Goal: Task Accomplishment & Management: Manage account settings

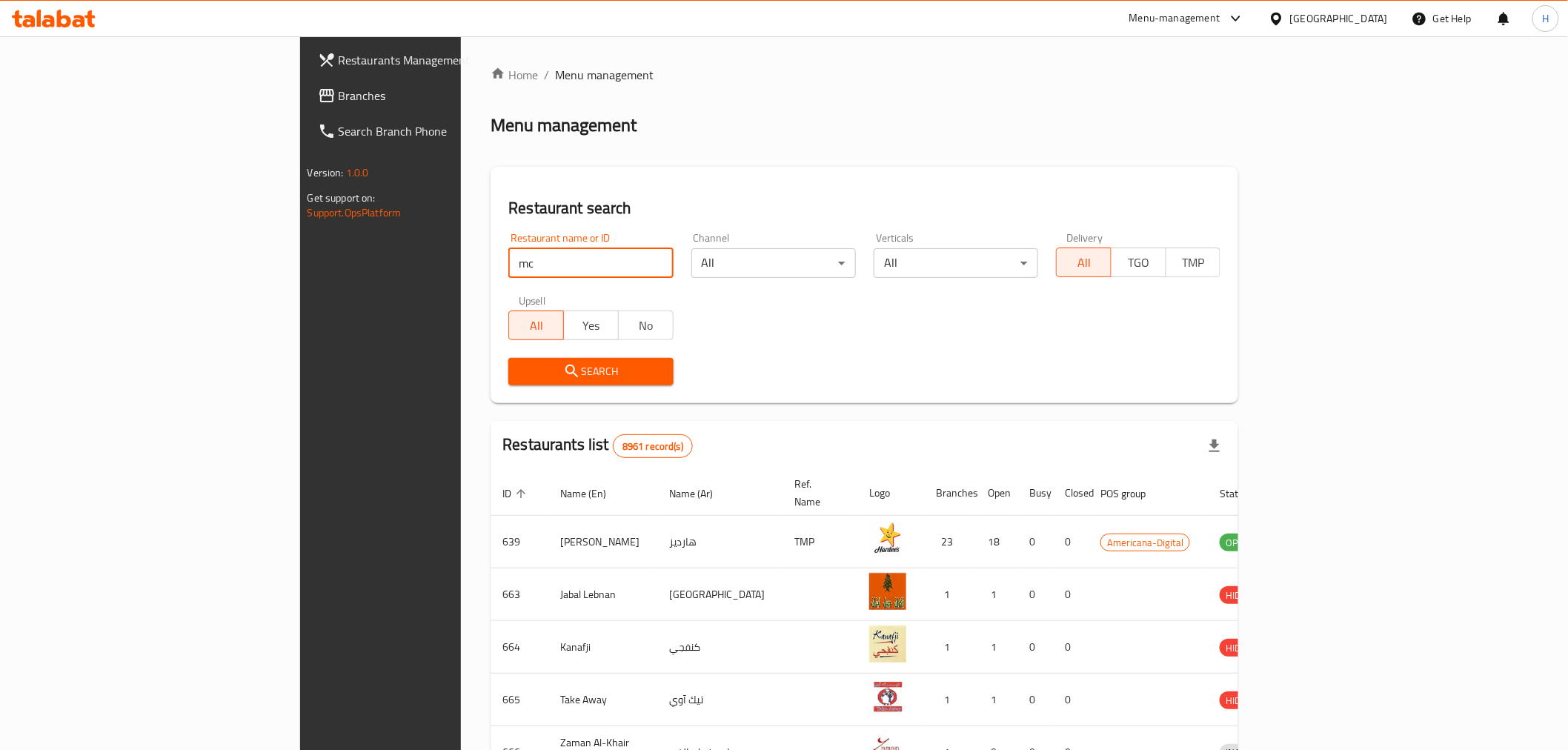
type input "m"
type input "pizza hut"
click button "Search" at bounding box center [590, 372] width 165 height 28
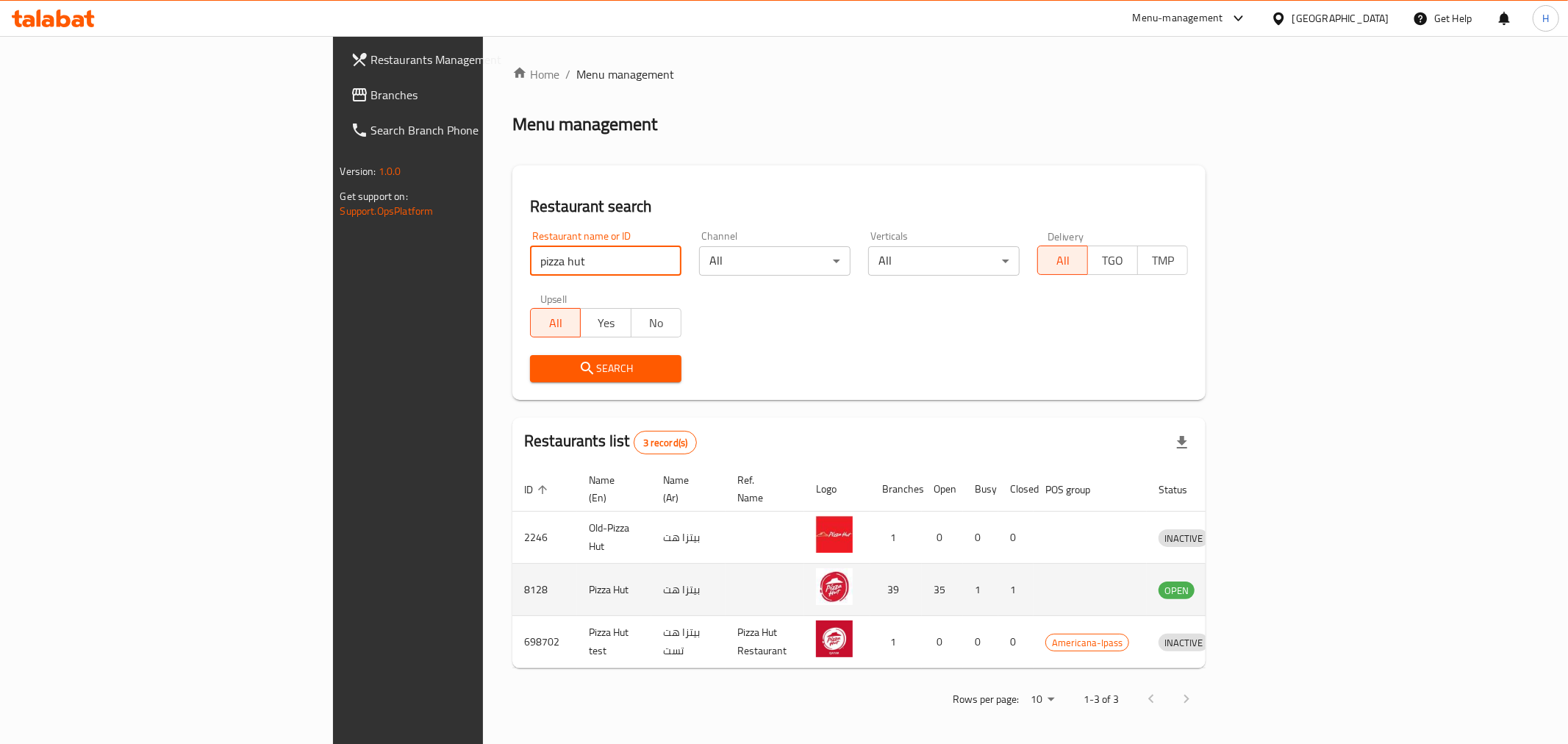
click at [1256, 581] on icon "enhanced table" at bounding box center [1247, 590] width 18 height 18
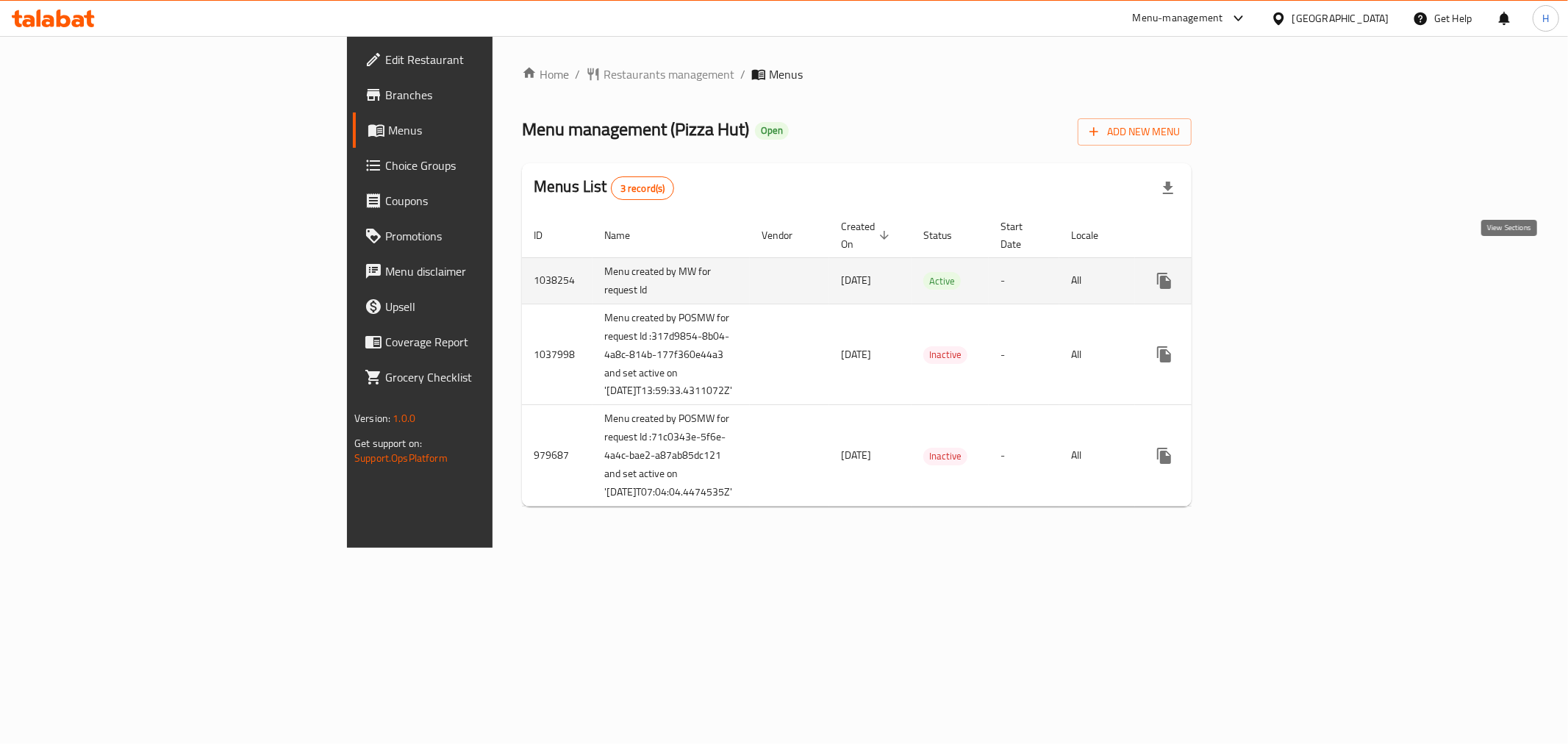
click at [1277, 274] on icon "enhanced table" at bounding box center [1270, 280] width 13 height 13
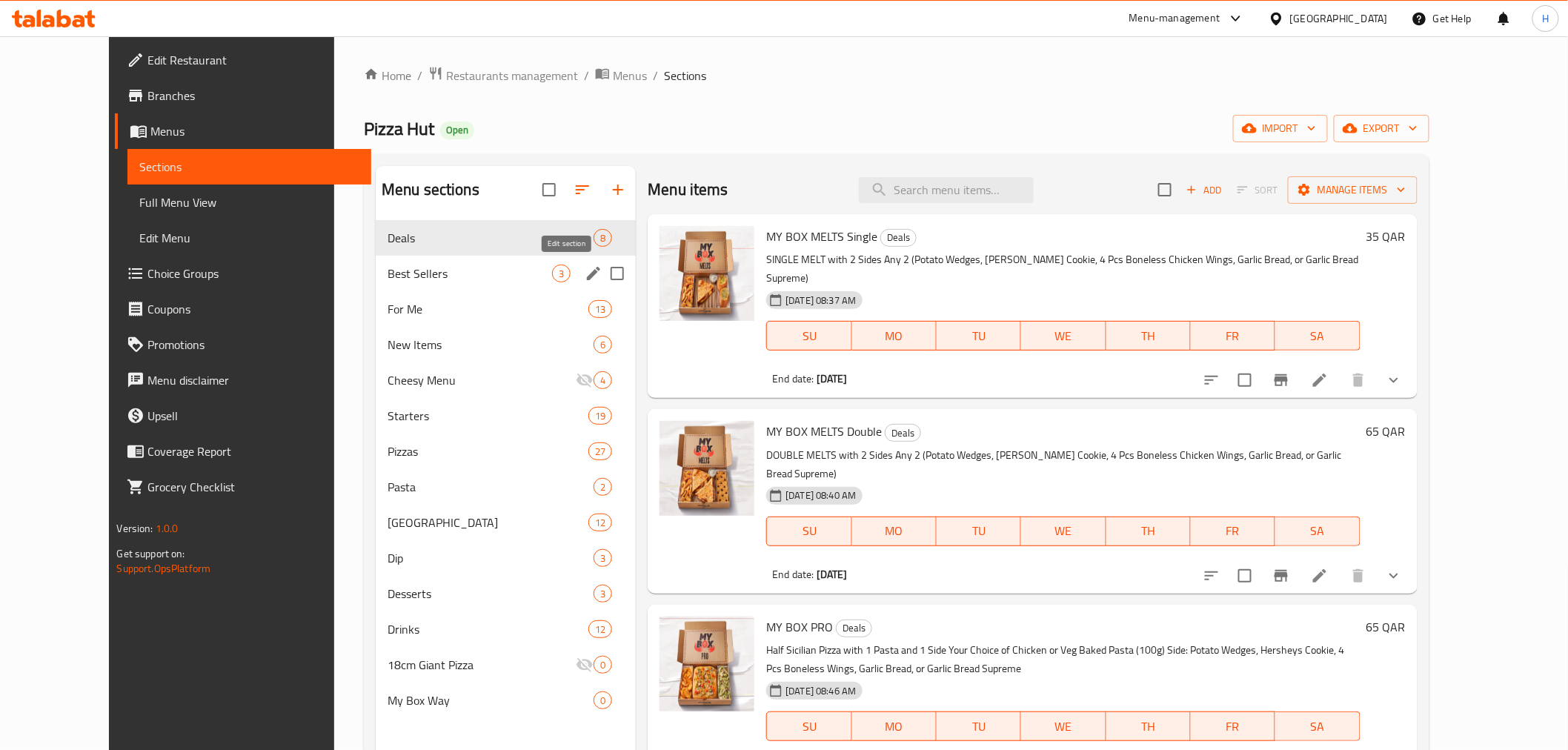
click at [585, 272] on icon "edit" at bounding box center [594, 274] width 18 height 18
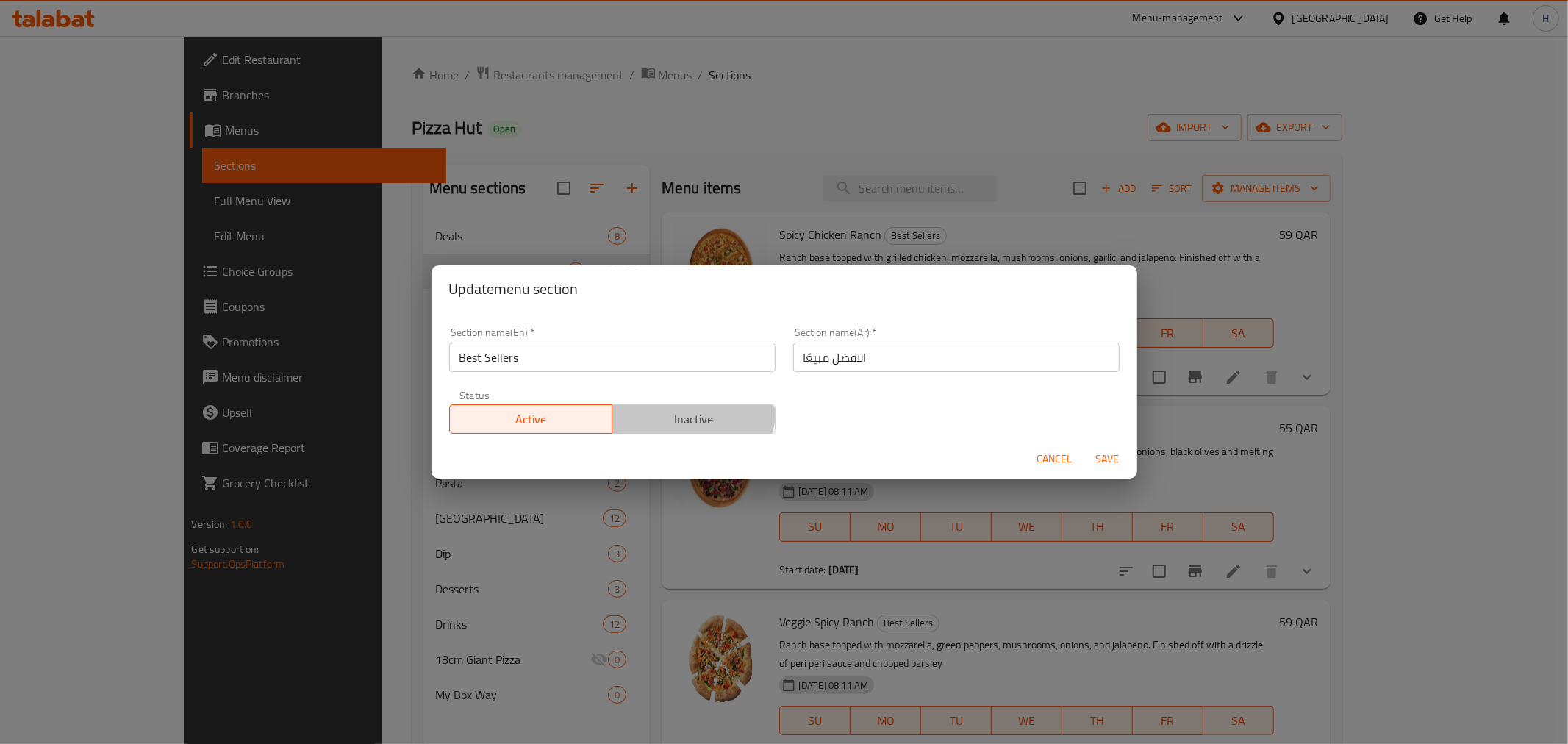
click at [684, 407] on button "Inactive" at bounding box center [693, 418] width 164 height 29
click at [1119, 455] on span "Save" at bounding box center [1108, 459] width 35 height 19
